Goal: Task Accomplishment & Management: Manage account settings

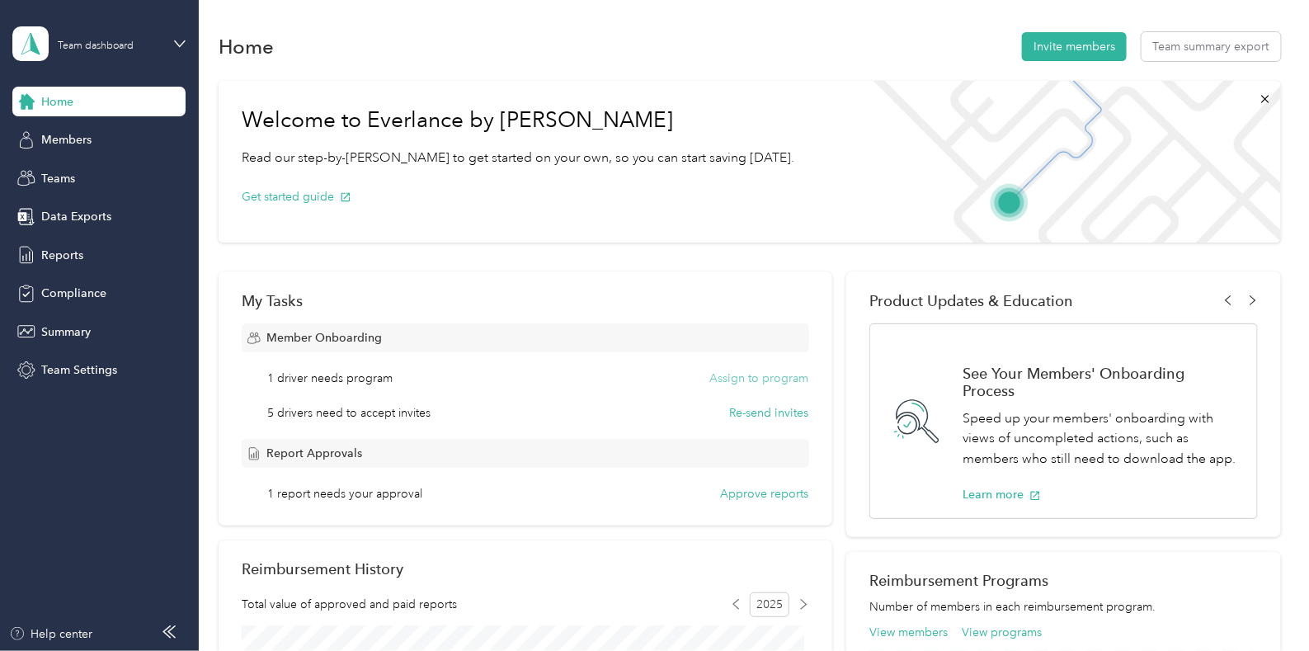
click at [764, 373] on button "Assign to program" at bounding box center [759, 378] width 99 height 17
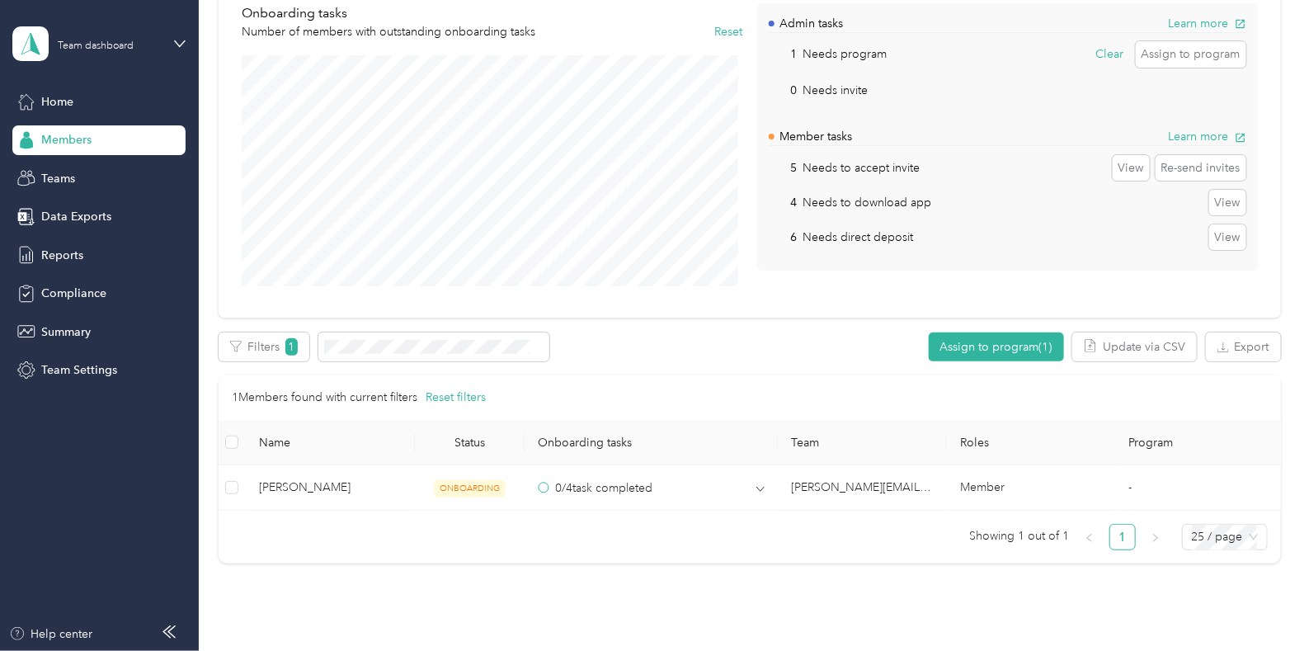
scroll to position [153, 0]
click at [982, 346] on button "Assign to program (1)" at bounding box center [996, 346] width 135 height 29
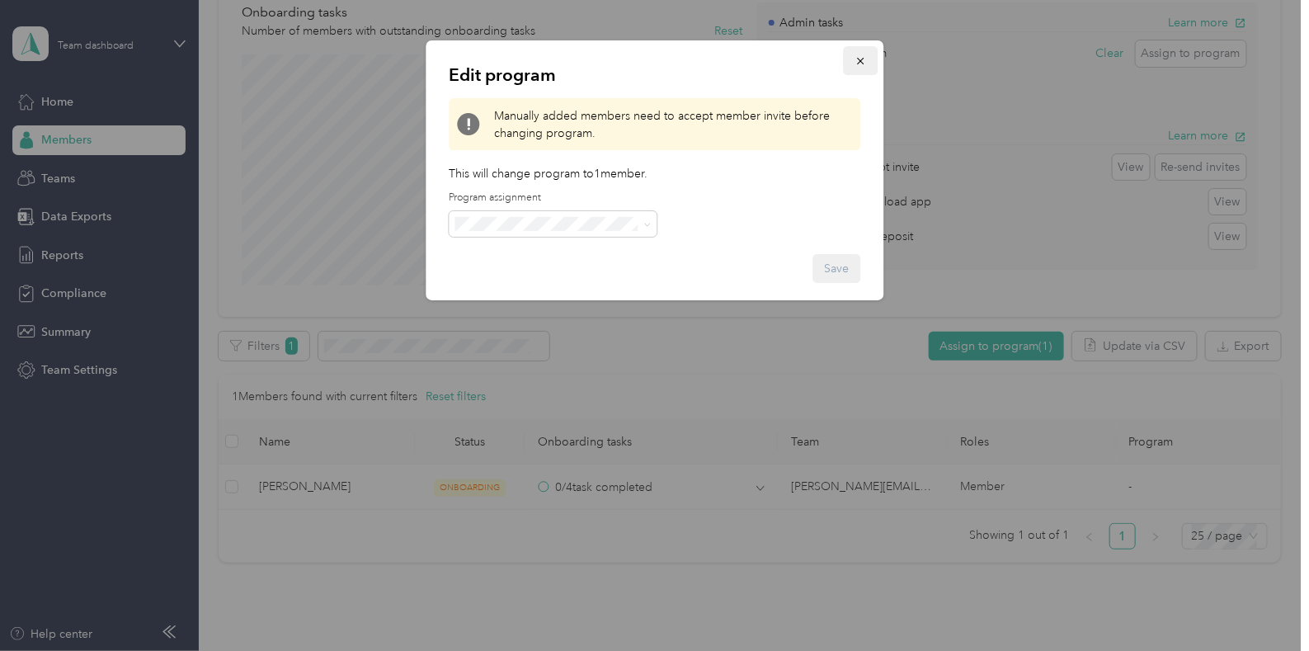
click at [861, 59] on icon "button" at bounding box center [861, 61] width 12 height 12
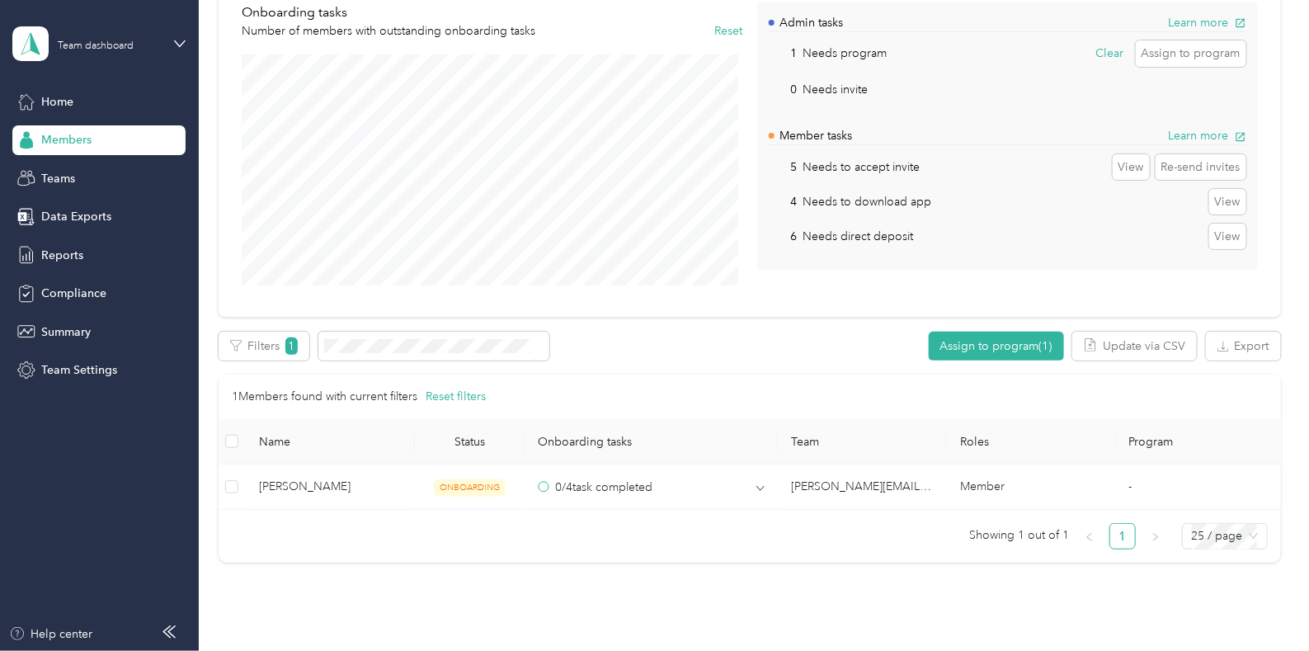
scroll to position [0, 0]
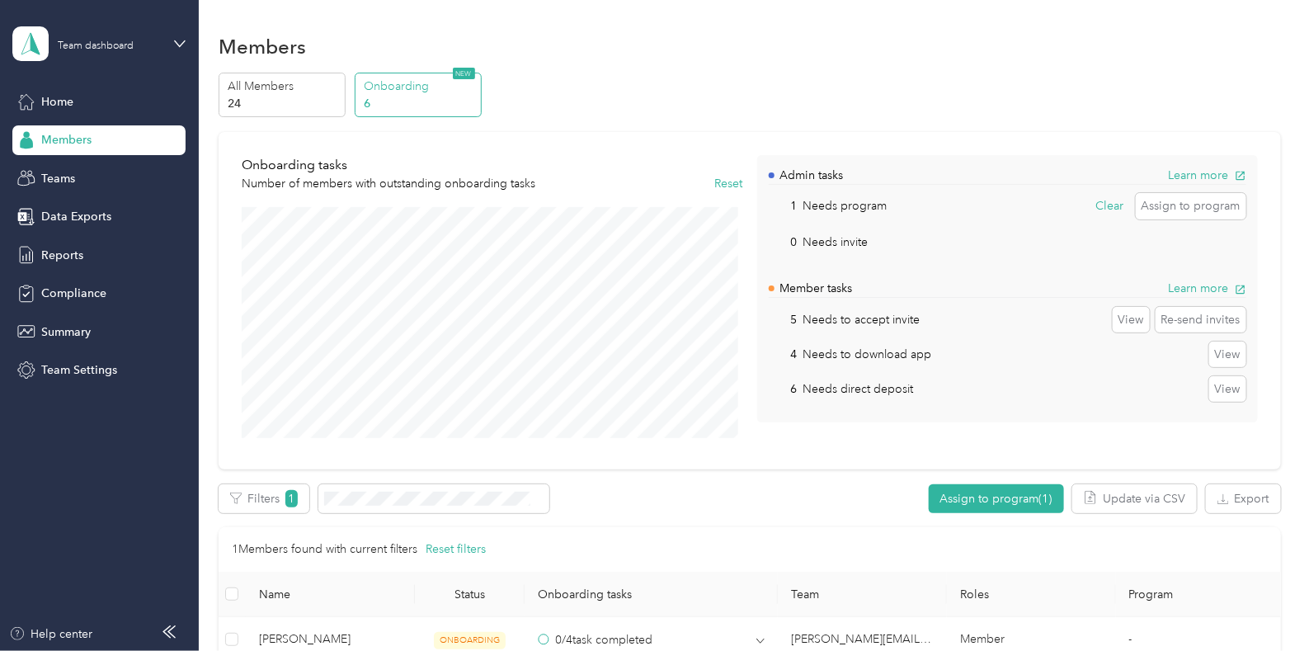
click at [60, 137] on span "Members" at bounding box center [66, 139] width 50 height 17
click at [258, 92] on p "All Members" at bounding box center [284, 86] width 112 height 17
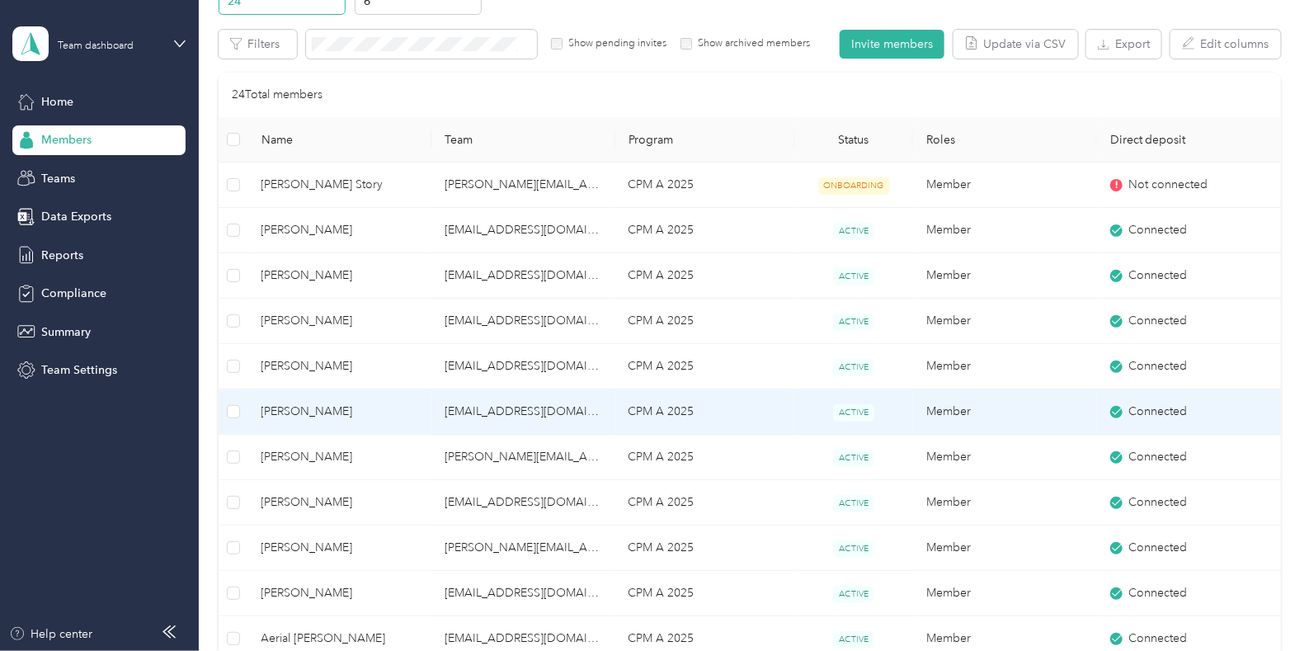
scroll to position [104, 0]
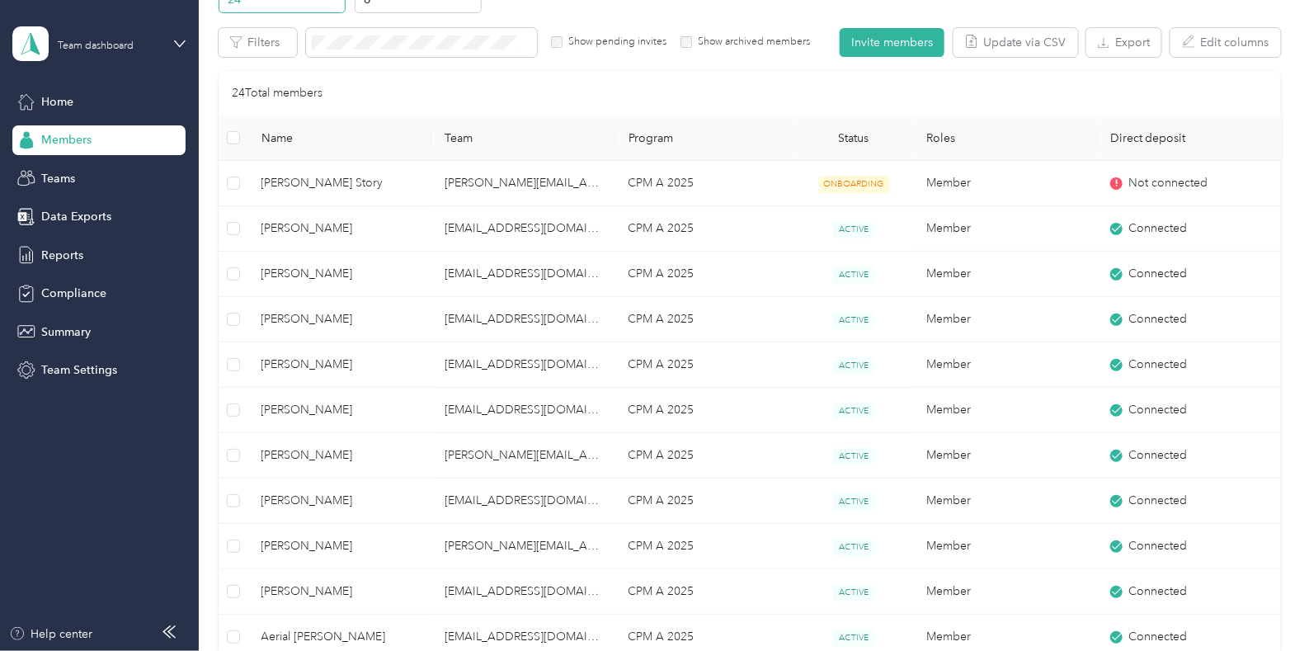
click at [287, 138] on span "Name" at bounding box center [340, 138] width 158 height 14
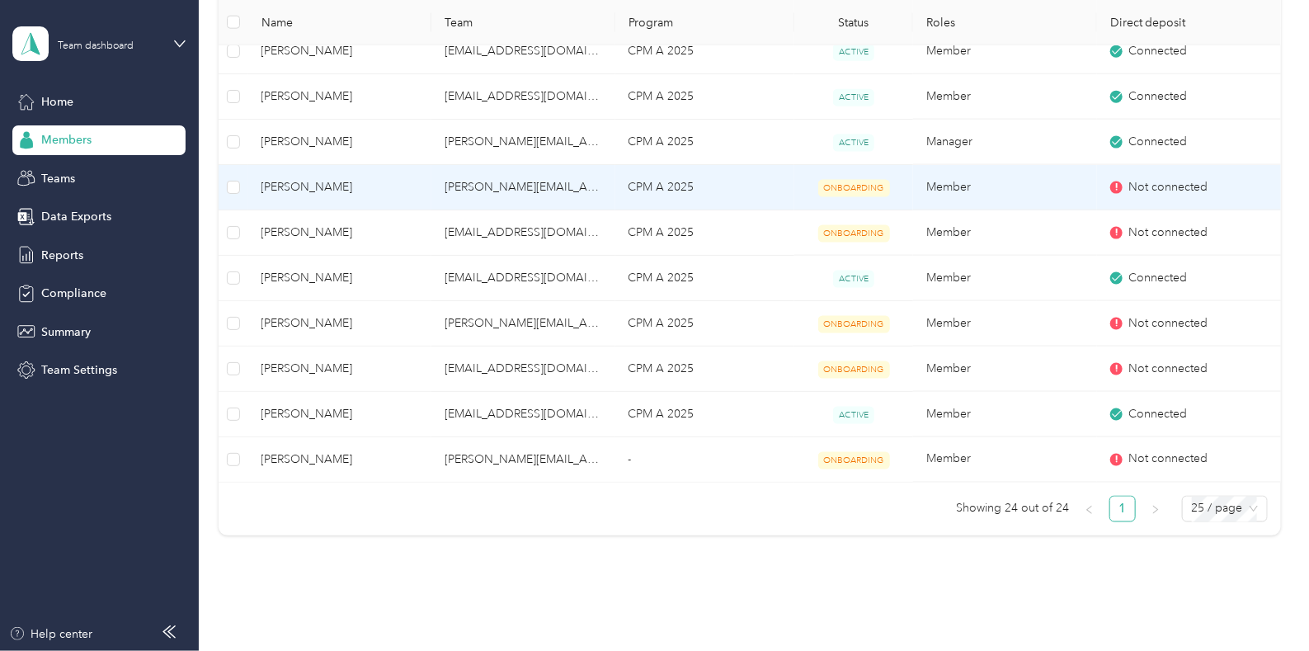
scroll to position [873, 0]
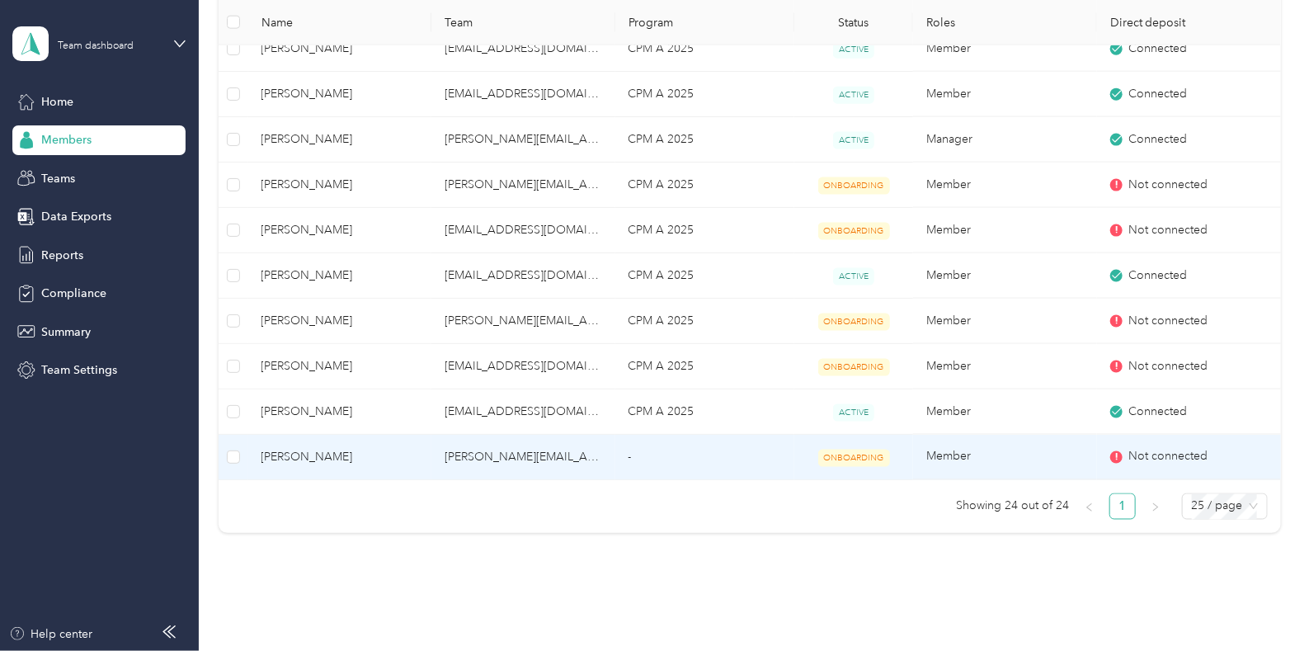
click at [302, 455] on span "[PERSON_NAME]" at bounding box center [340, 457] width 158 height 18
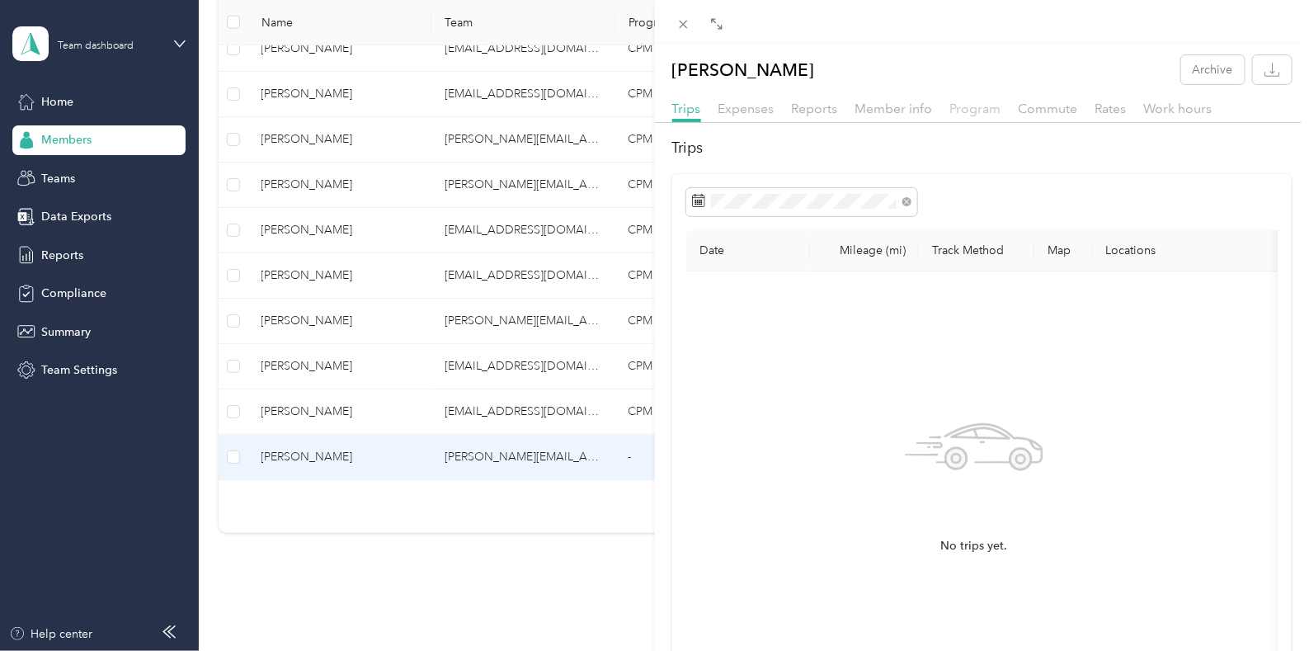
click at [982, 110] on span "Program" at bounding box center [975, 109] width 51 height 16
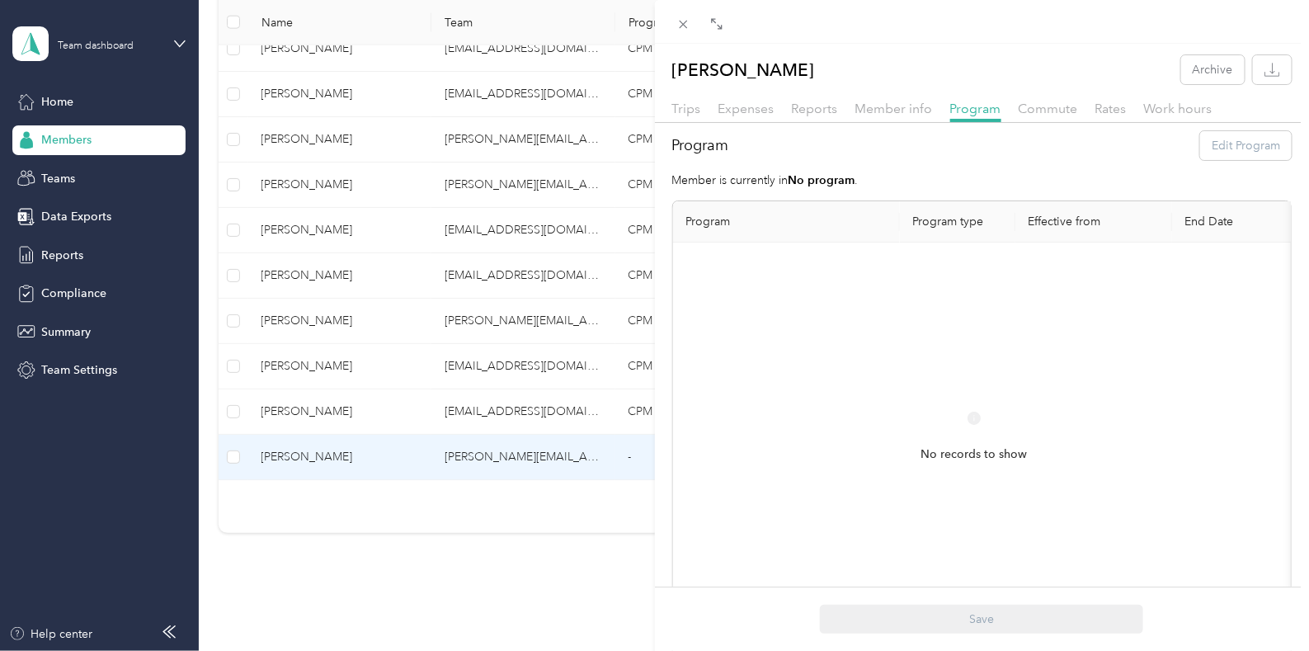
click at [1227, 142] on div "Program Edit Program" at bounding box center [982, 145] width 620 height 29
click at [1221, 146] on div "Program Edit Program" at bounding box center [982, 145] width 620 height 29
click at [57, 97] on div "[PERSON_NAME] Archive Trips Expenses Reports Member info Program Commute Rates …" at bounding box center [654, 325] width 1309 height 651
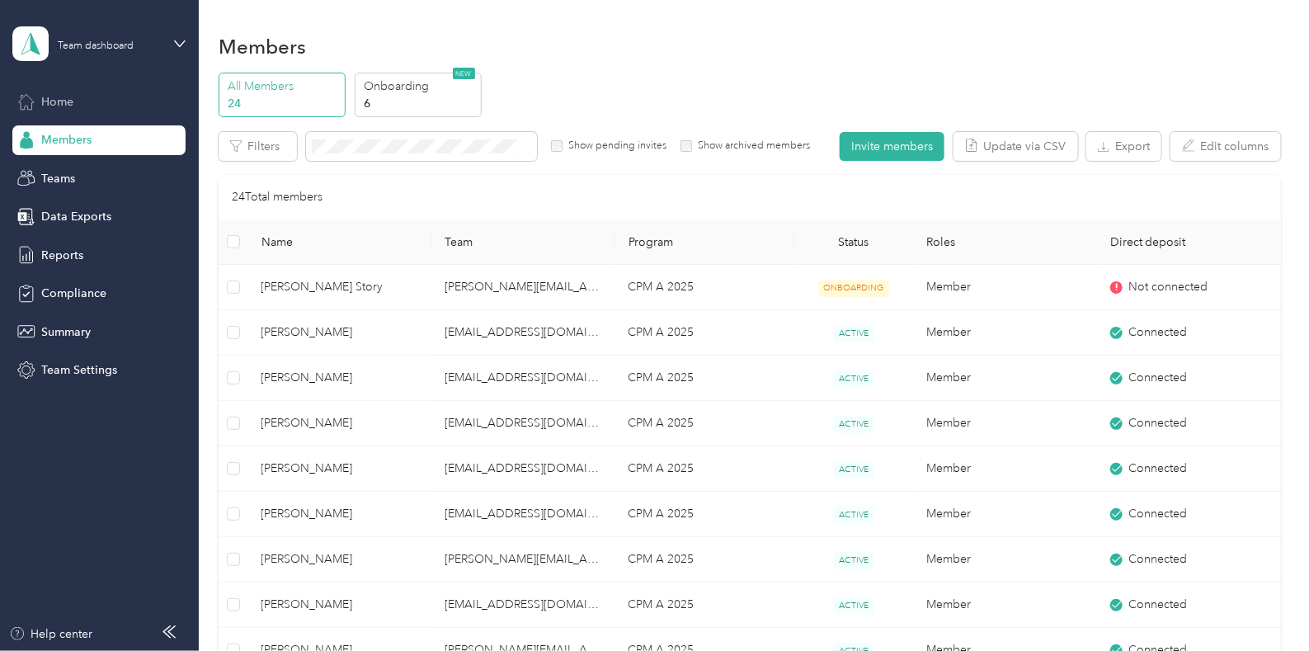
click at [52, 99] on span "Home" at bounding box center [57, 101] width 32 height 17
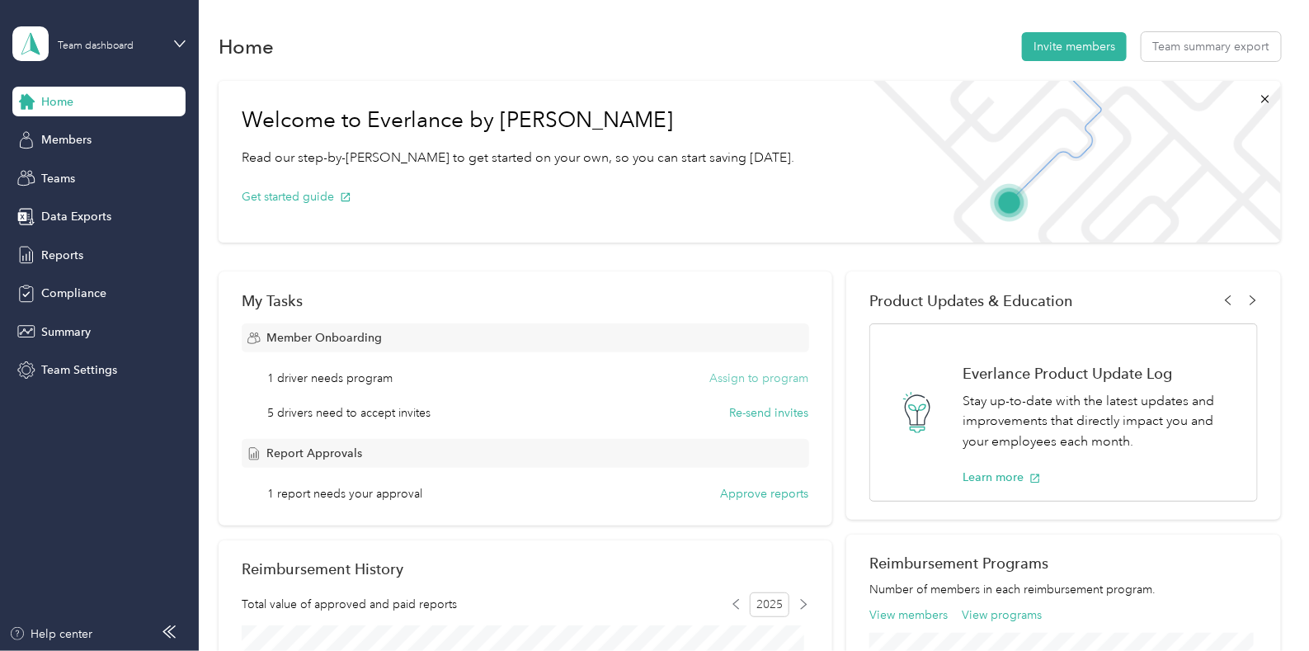
click at [732, 379] on button "Assign to program" at bounding box center [759, 378] width 99 height 17
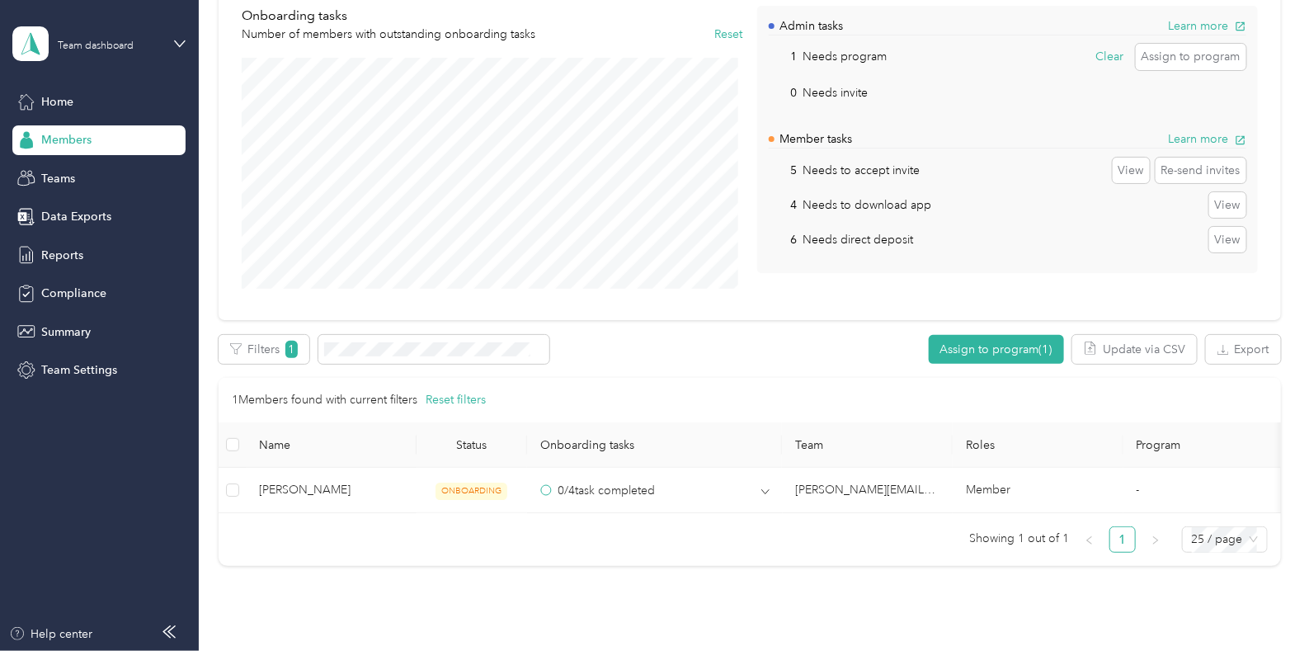
scroll to position [154, 0]
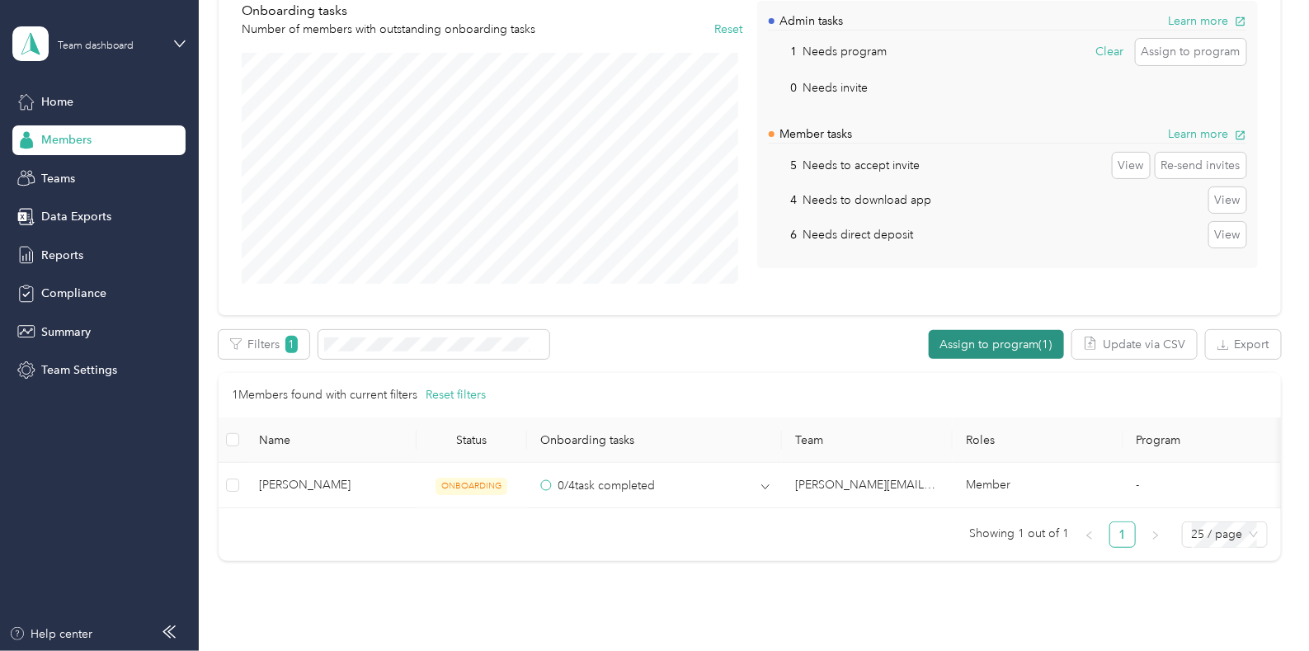
click at [1005, 337] on button "Assign to program (1)" at bounding box center [996, 344] width 135 height 29
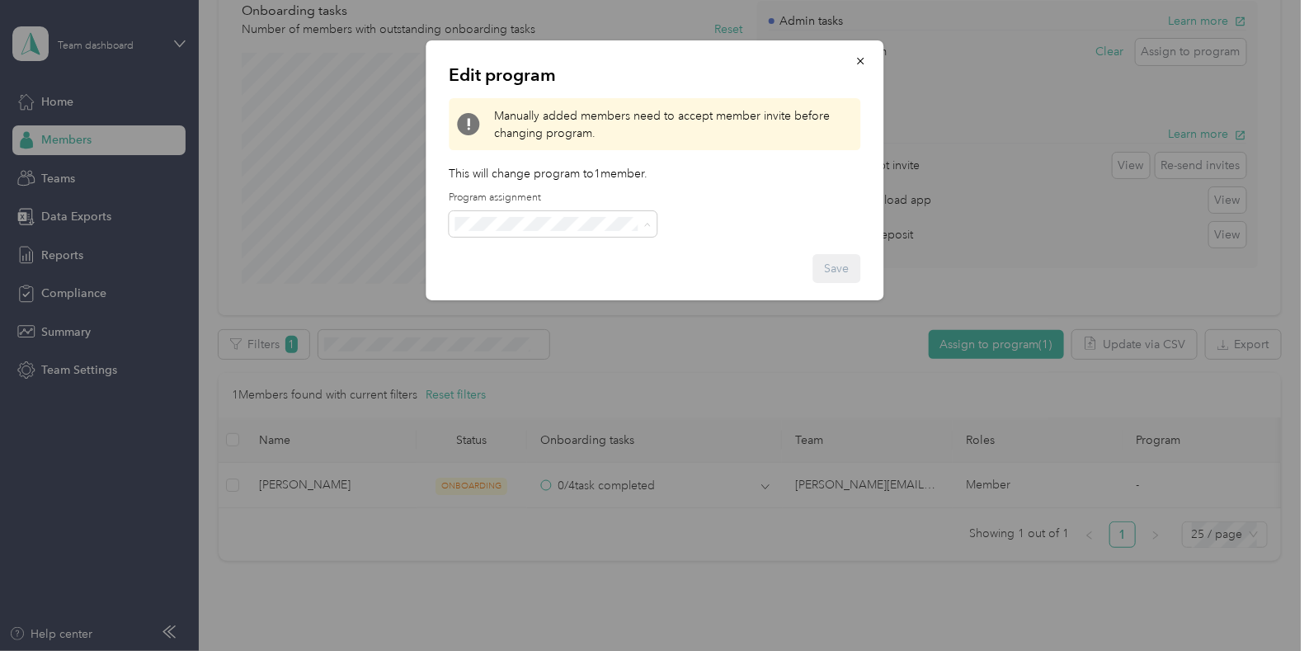
click at [501, 307] on span "CPM A 2025 (CPM)" at bounding box center [510, 311] width 101 height 14
click at [841, 265] on button "Save" at bounding box center [836, 268] width 48 height 29
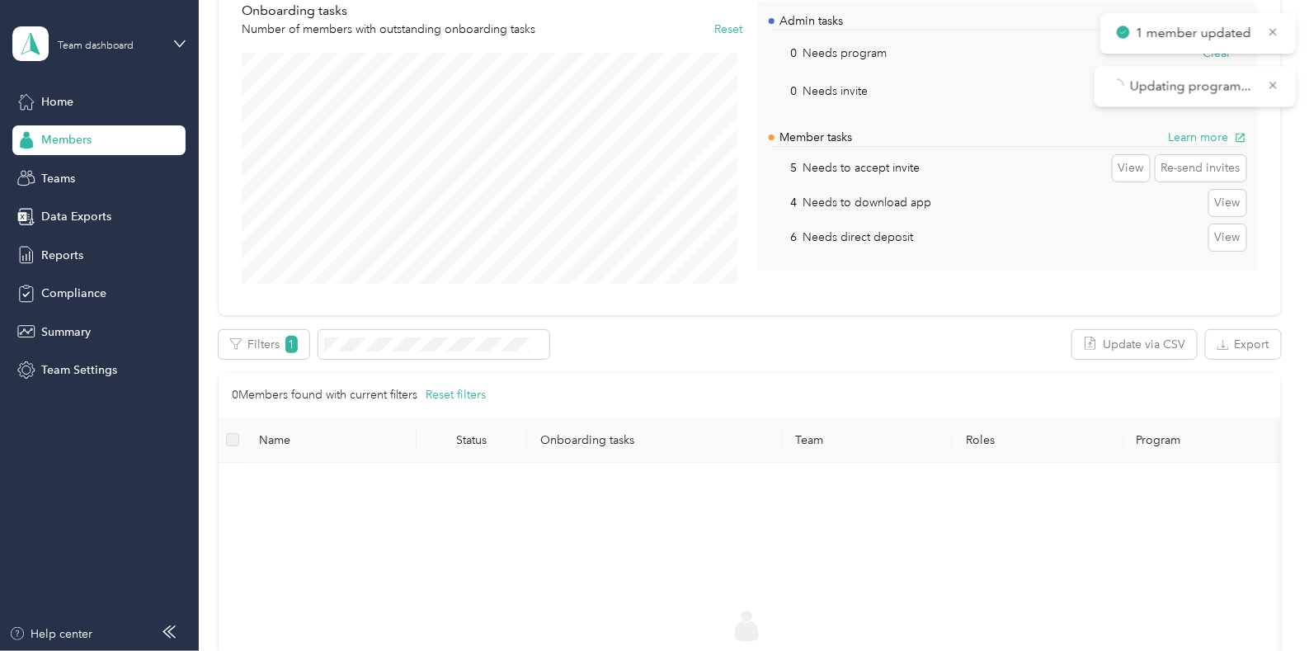
scroll to position [0, 0]
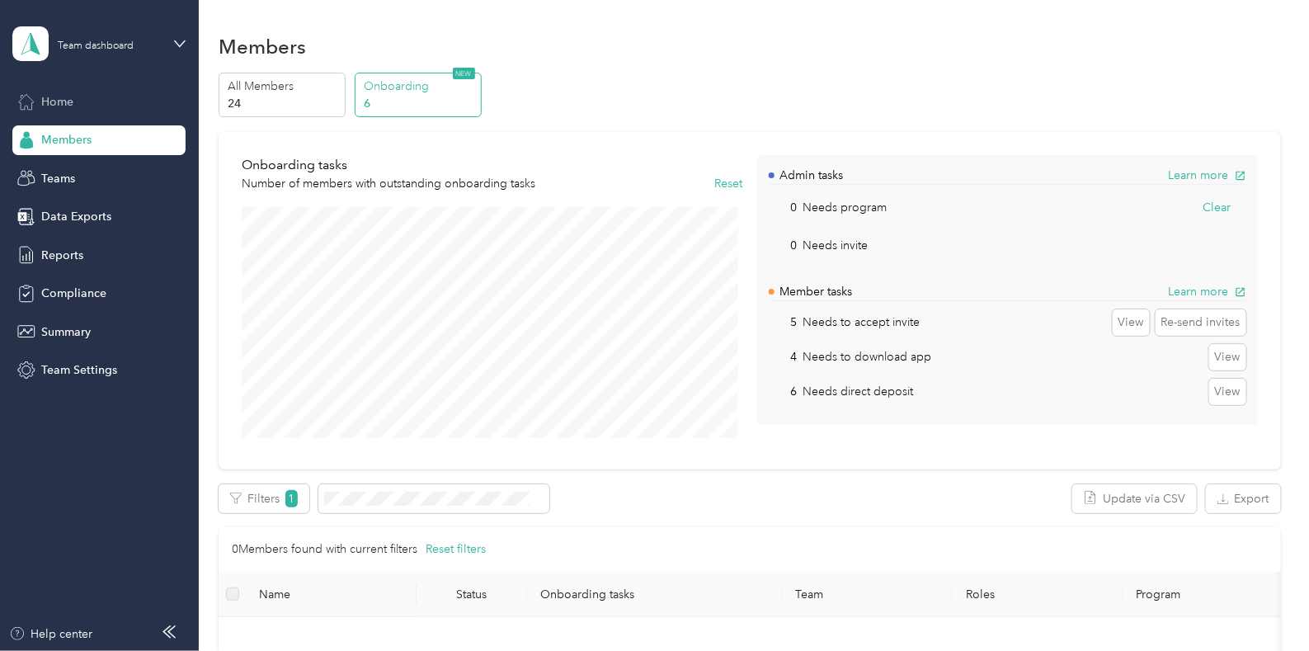
click at [59, 100] on span "Home" at bounding box center [57, 101] width 32 height 17
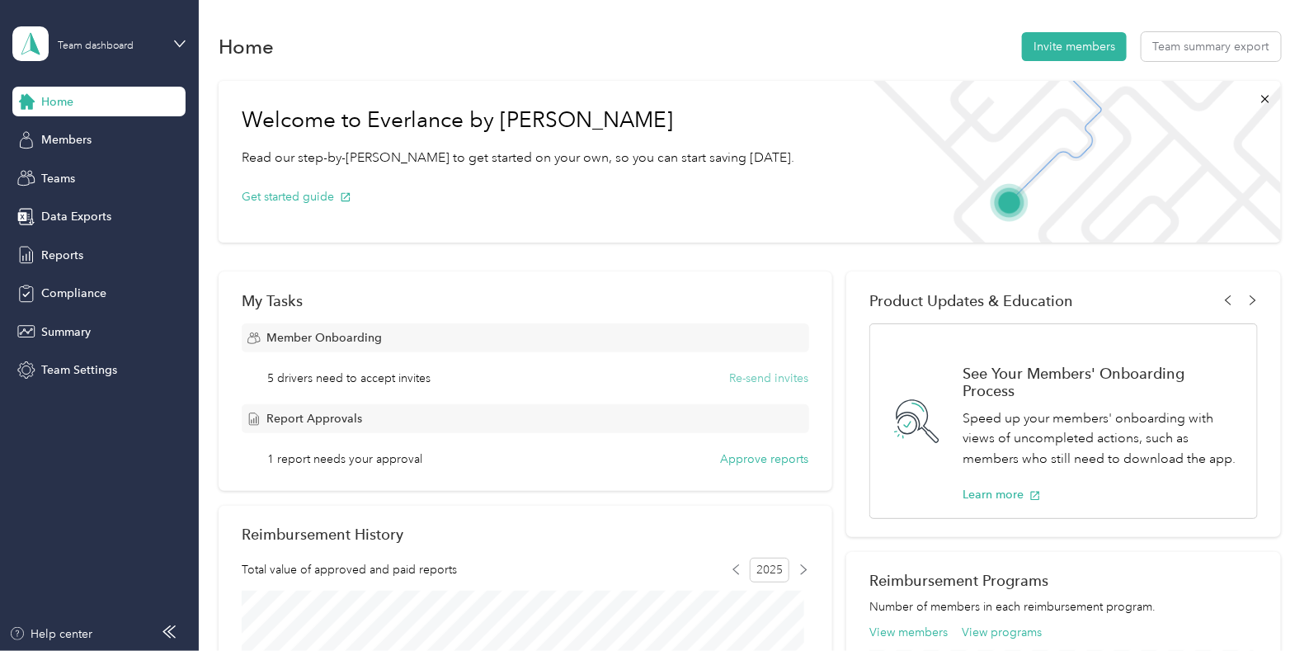
click at [767, 377] on button "Re-send invites" at bounding box center [769, 378] width 79 height 17
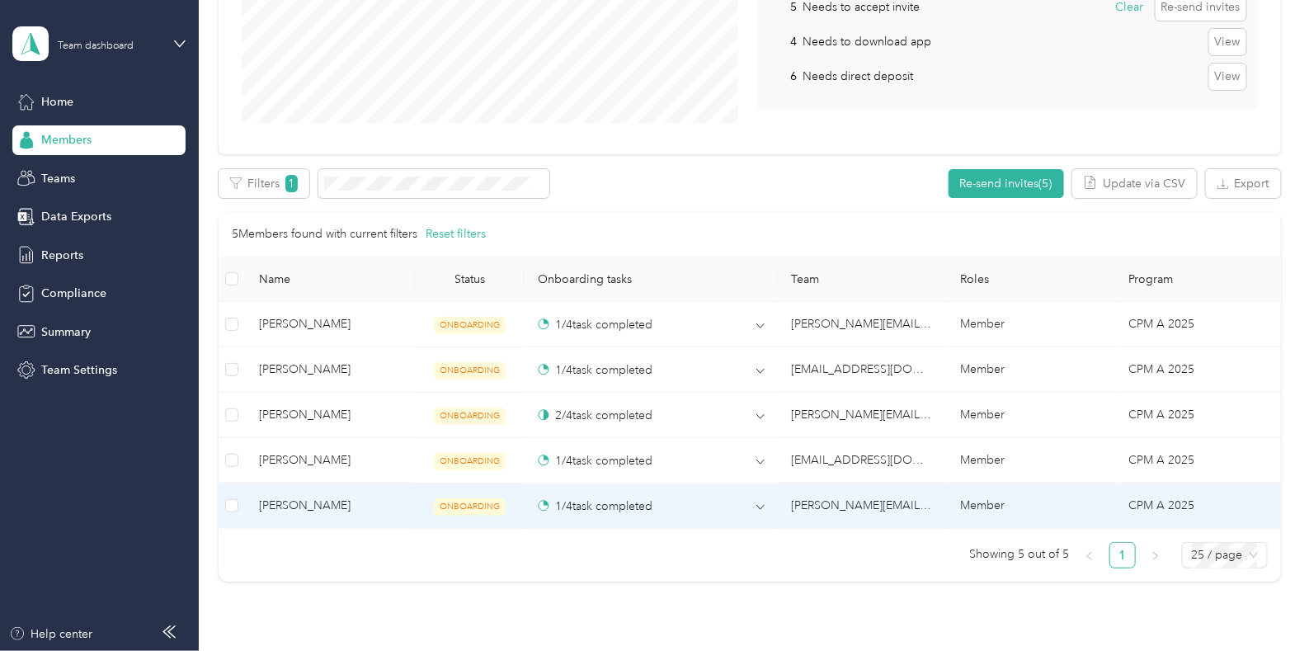
scroll to position [317, 0]
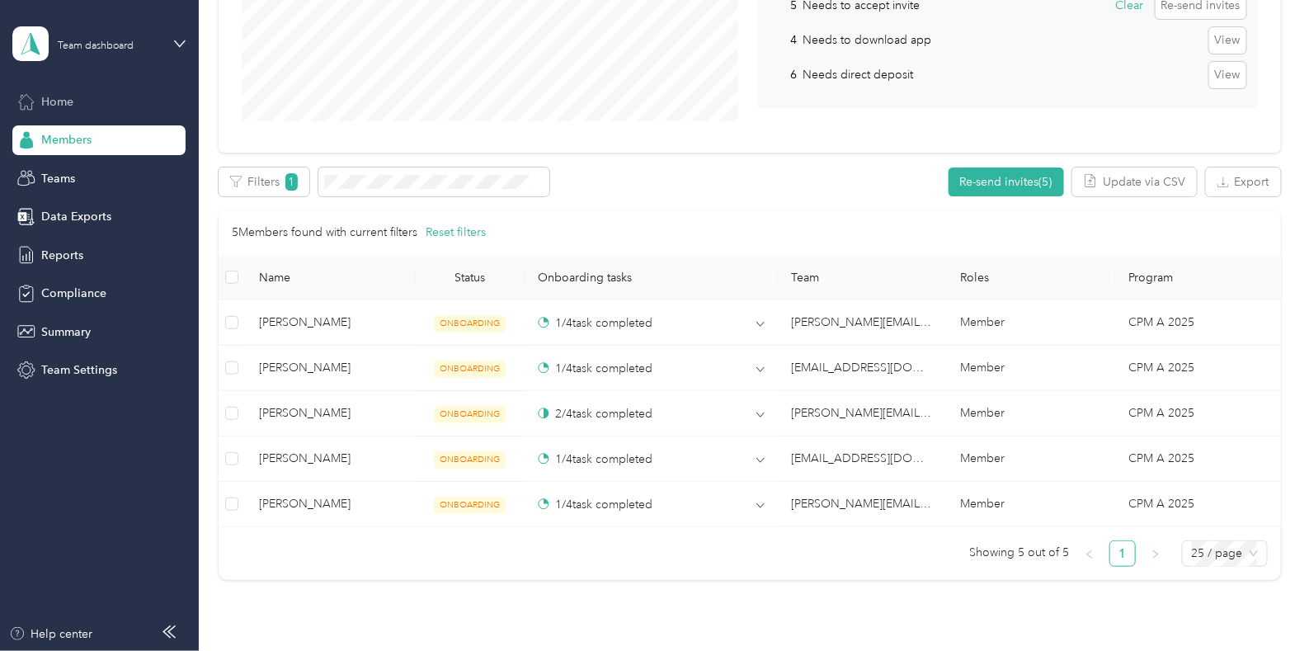
click at [55, 98] on span "Home" at bounding box center [57, 101] width 32 height 17
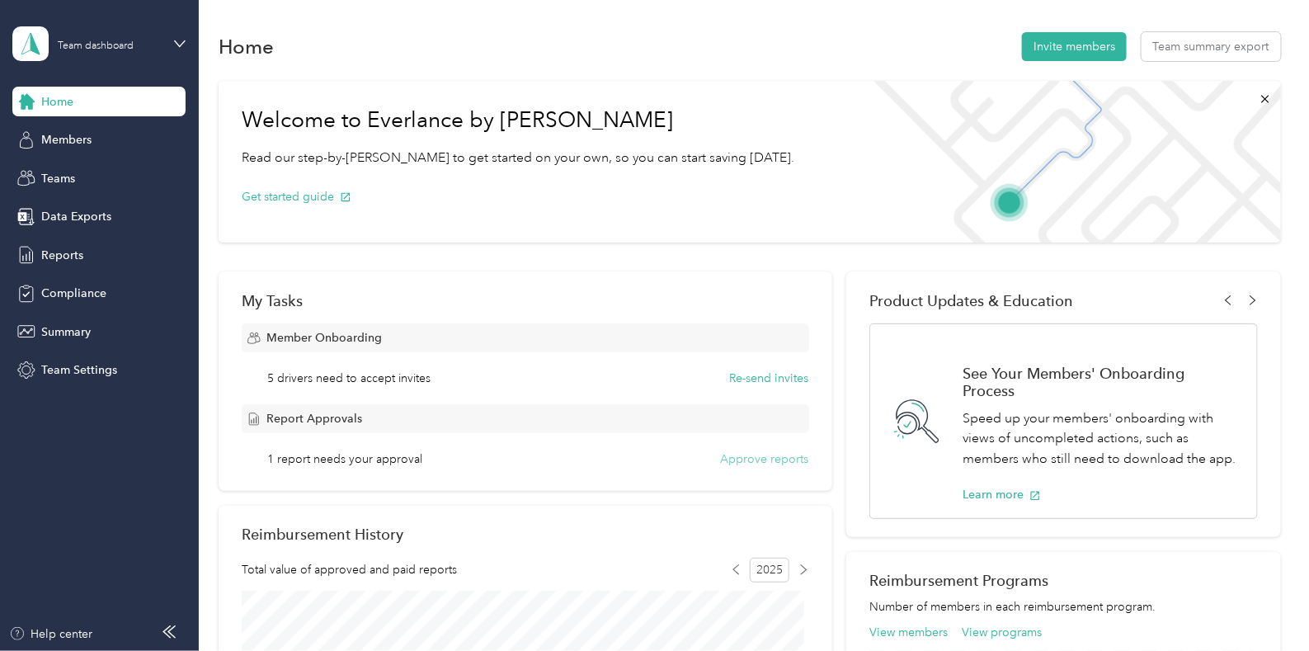
click at [744, 457] on button "Approve reports" at bounding box center [765, 458] width 88 height 17
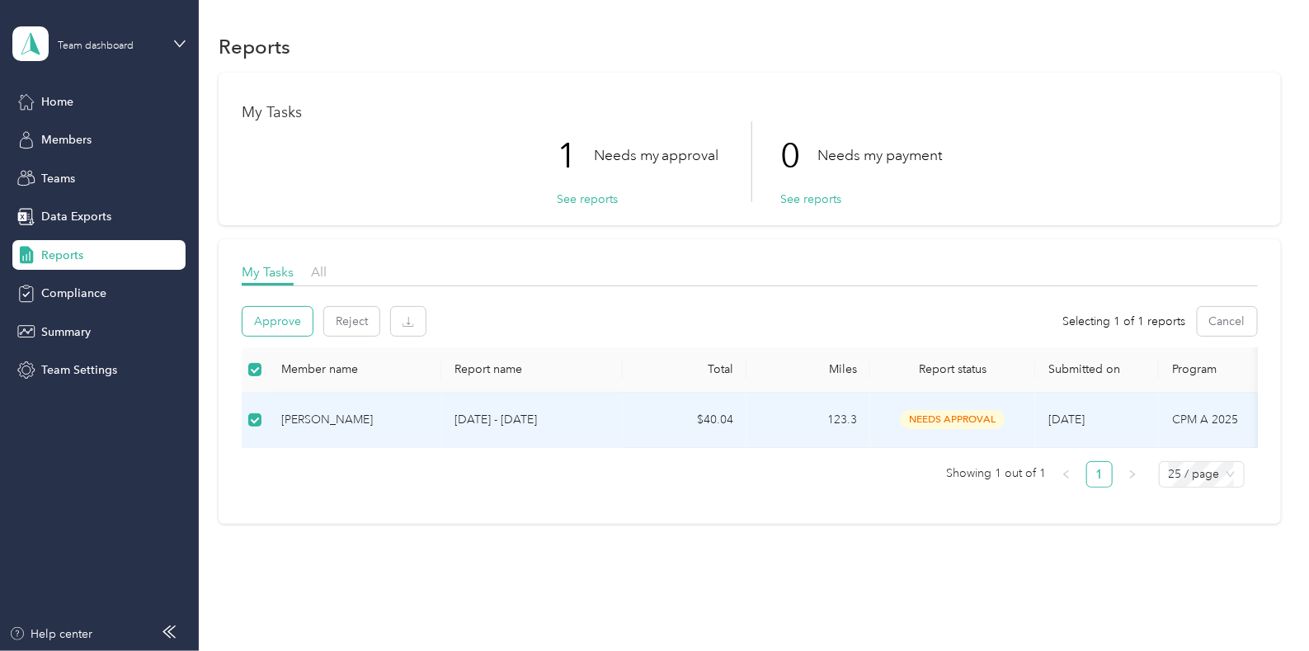
click at [275, 319] on button "Approve" at bounding box center [277, 321] width 70 height 29
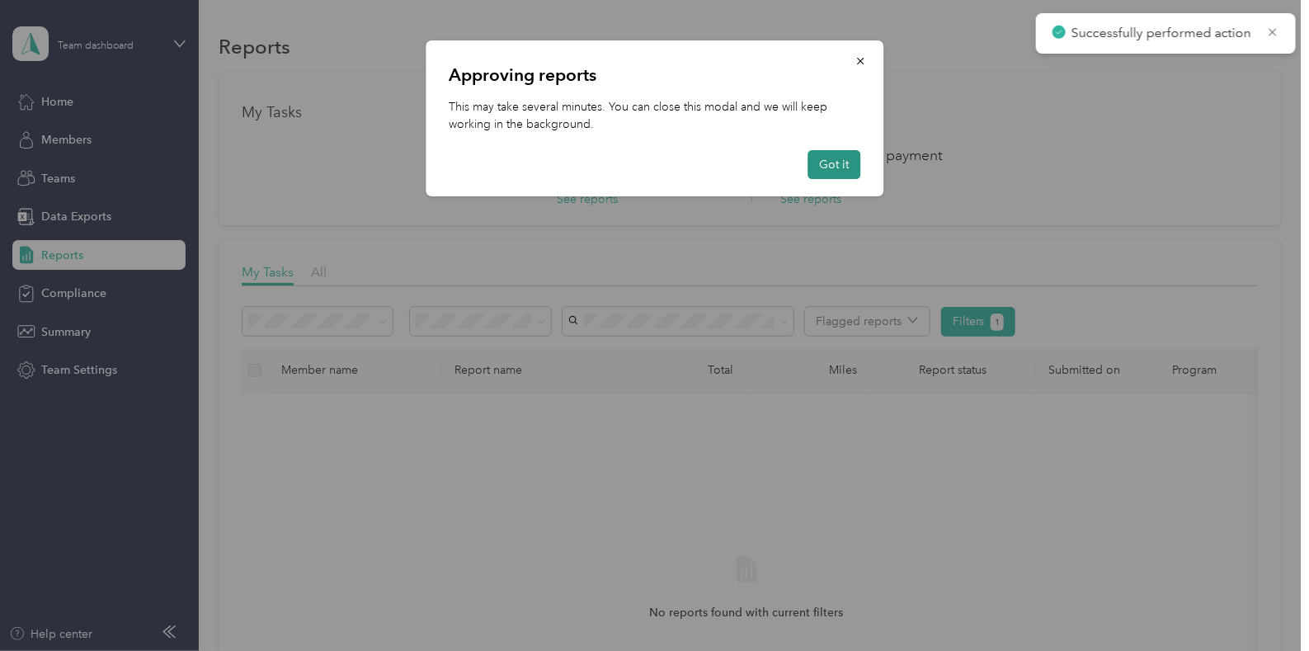
click at [838, 164] on button "Got it" at bounding box center [833, 164] width 53 height 29
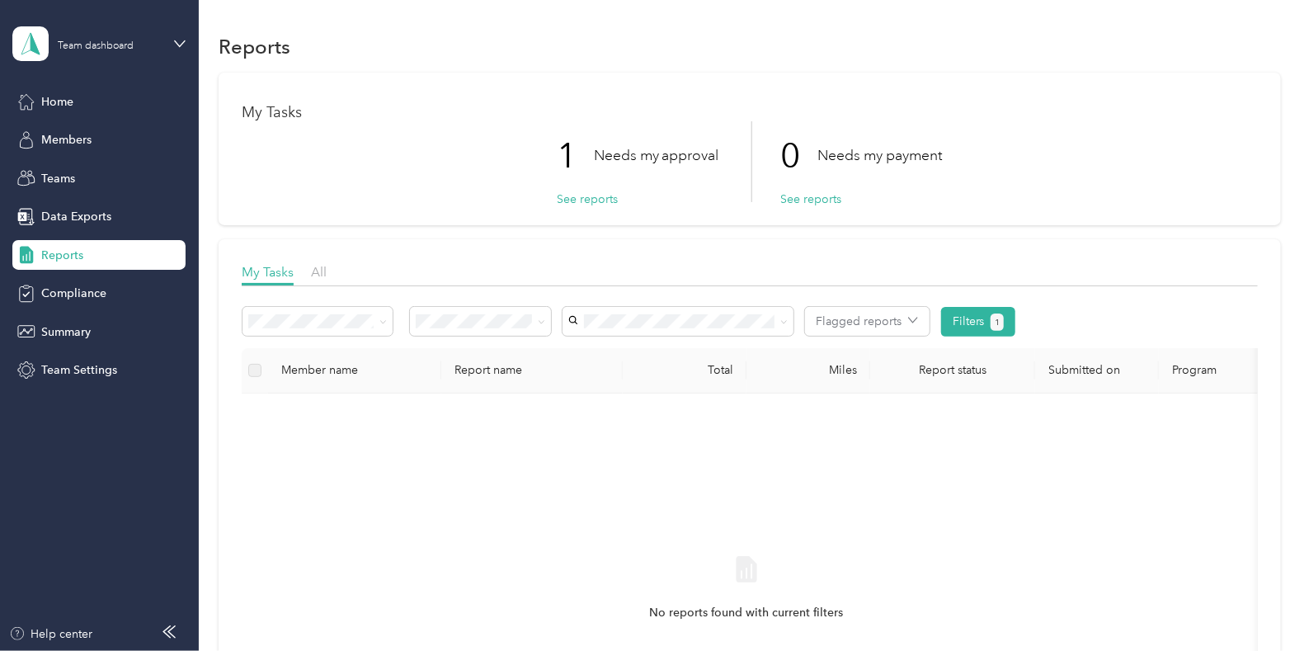
click at [596, 477] on div "No reports found with current filters" at bounding box center [746, 603] width 982 height 393
drag, startPoint x: 596, startPoint y: 478, endPoint x: 587, endPoint y: 474, distance: 8.9
click at [587, 474] on div "No reports found with current filters" at bounding box center [746, 603] width 982 height 393
